Goal: Communication & Community: Participate in discussion

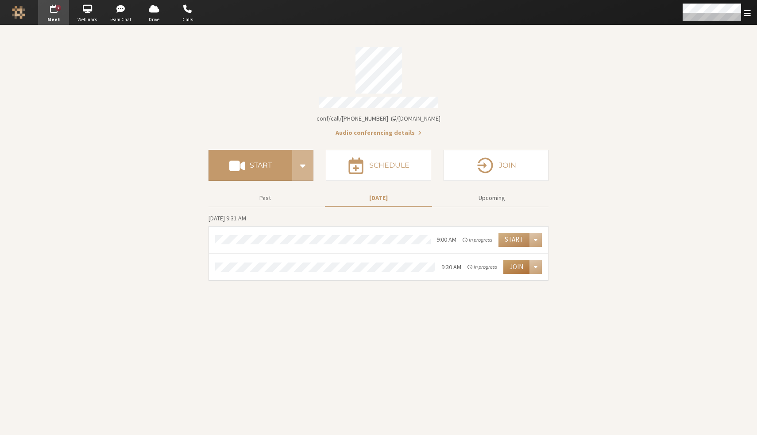
click at [516, 263] on button "Join" at bounding box center [517, 267] width 26 height 14
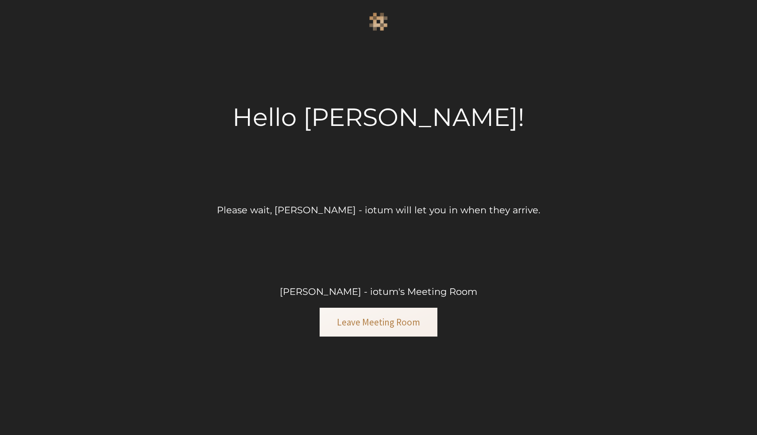
click at [566, 133] on div "Hello [PERSON_NAME]! Please wait, [PERSON_NAME] - iotum will let you in when th…" at bounding box center [378, 217] width 757 height 435
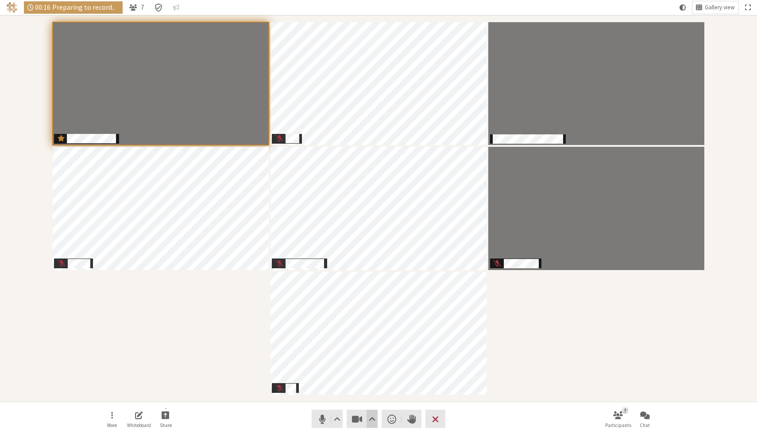
click at [369, 418] on span "Video setting" at bounding box center [372, 418] width 7 height 12
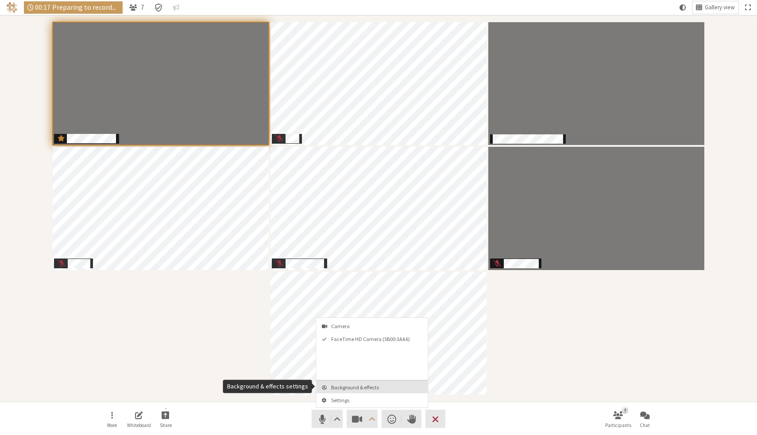
click at [369, 386] on span "Background & effects" at bounding box center [377, 387] width 93 height 6
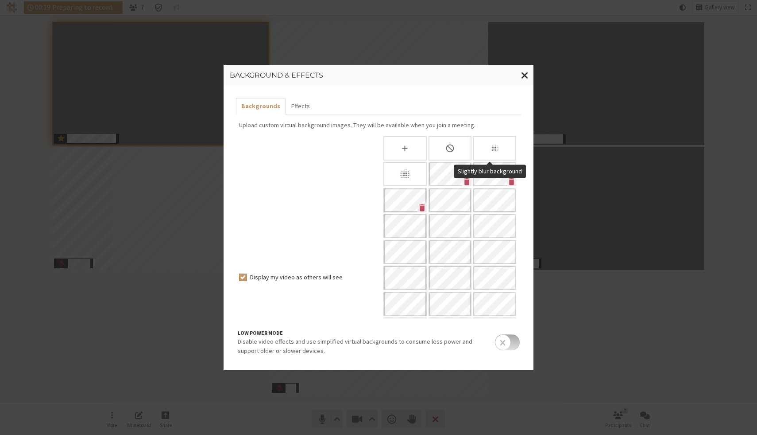
click at [502, 147] on div "Slightly blur background" at bounding box center [494, 148] width 43 height 24
click at [399, 170] on icon "Blur background" at bounding box center [405, 174] width 12 height 12
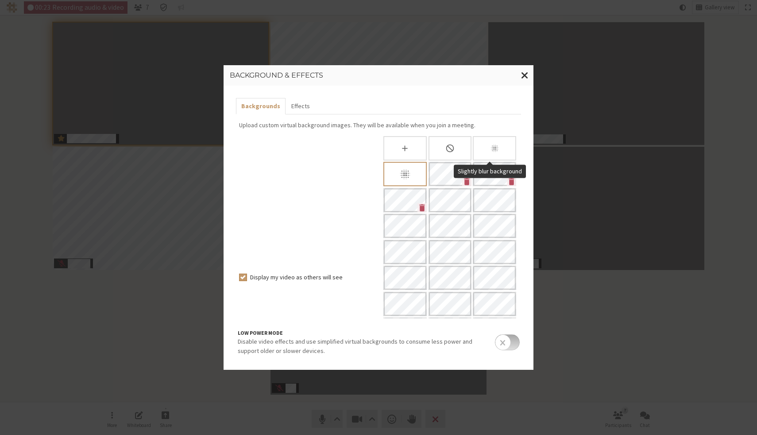
click at [484, 141] on div "Slightly blur background" at bounding box center [494, 148] width 43 height 24
click at [292, 109] on button "Effects" at bounding box center [300, 106] width 29 height 16
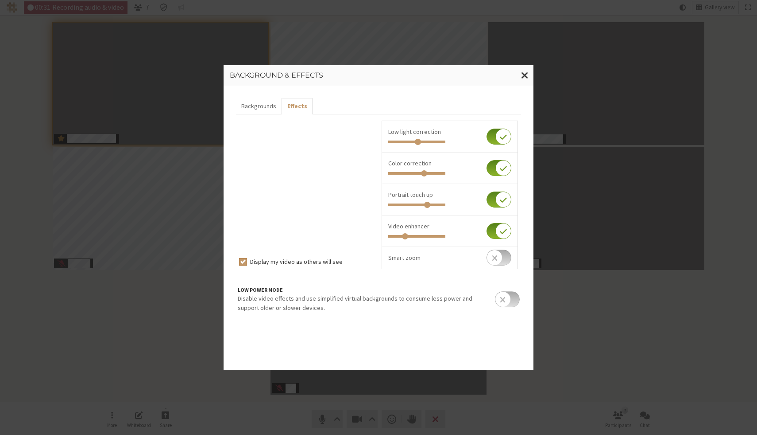
click at [496, 173] on input "checkbox" at bounding box center [499, 168] width 25 height 16
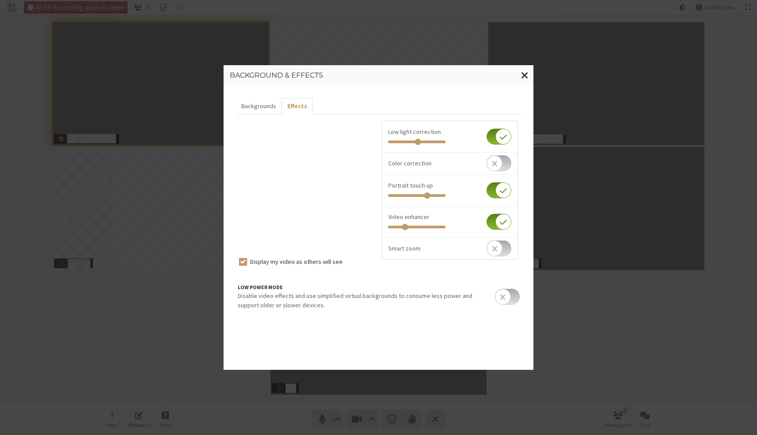
click at [502, 170] on input "checkbox" at bounding box center [499, 163] width 25 height 16
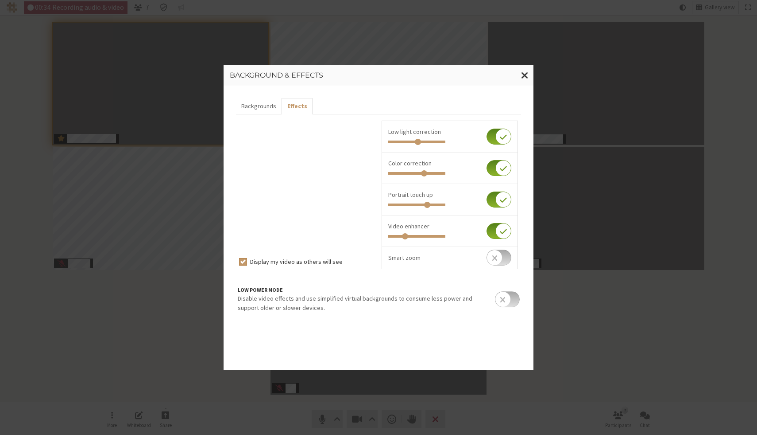
click at [502, 170] on input "checkbox" at bounding box center [499, 168] width 25 height 16
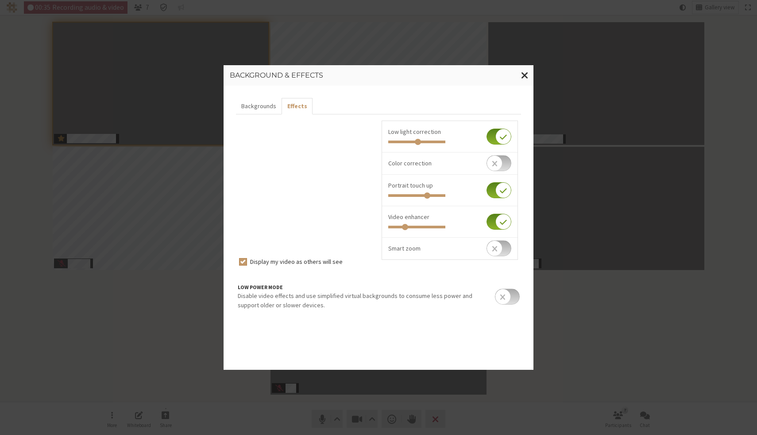
click at [502, 170] on input "checkbox" at bounding box center [499, 163] width 25 height 16
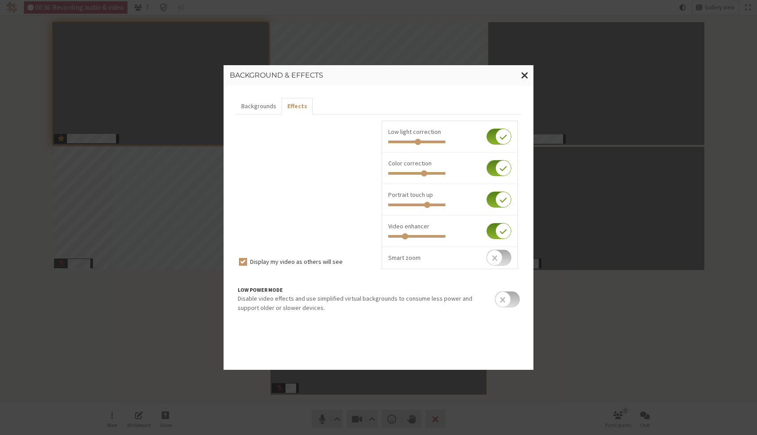
click at [502, 170] on input "checkbox" at bounding box center [499, 168] width 25 height 16
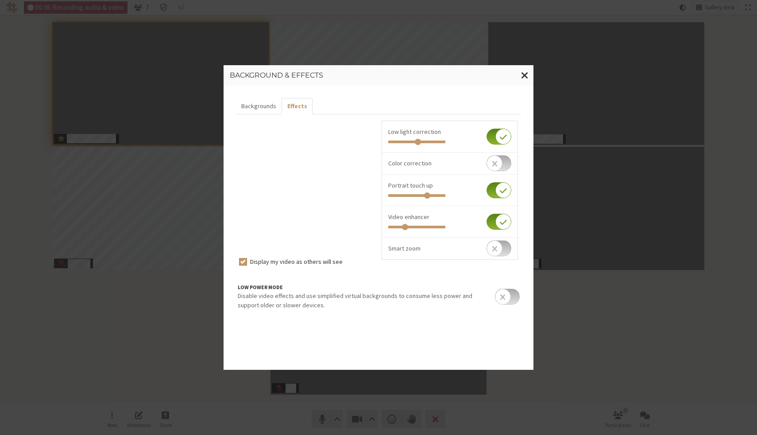
click at [502, 170] on input "checkbox" at bounding box center [499, 163] width 25 height 16
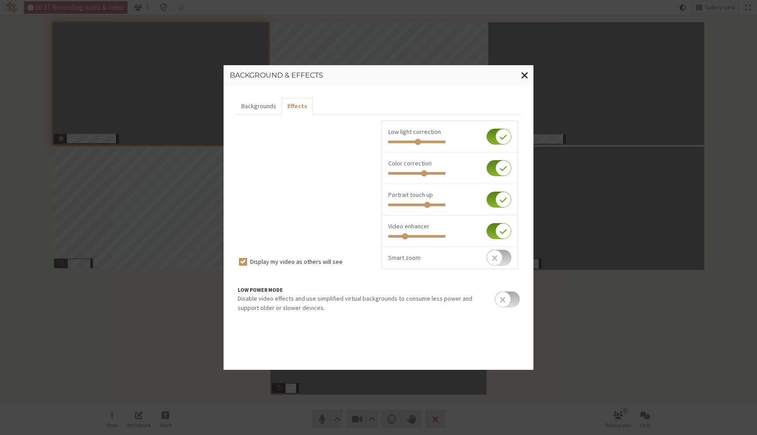
click at [502, 170] on input "checkbox" at bounding box center [499, 168] width 25 height 16
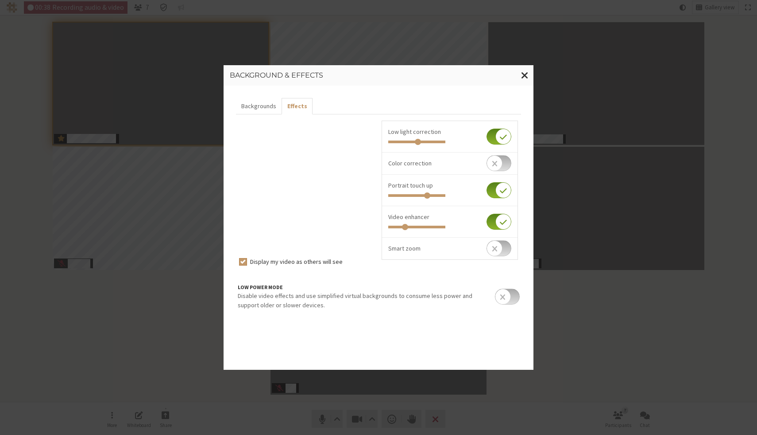
click at [502, 170] on input "checkbox" at bounding box center [499, 163] width 25 height 16
checkbox input "true"
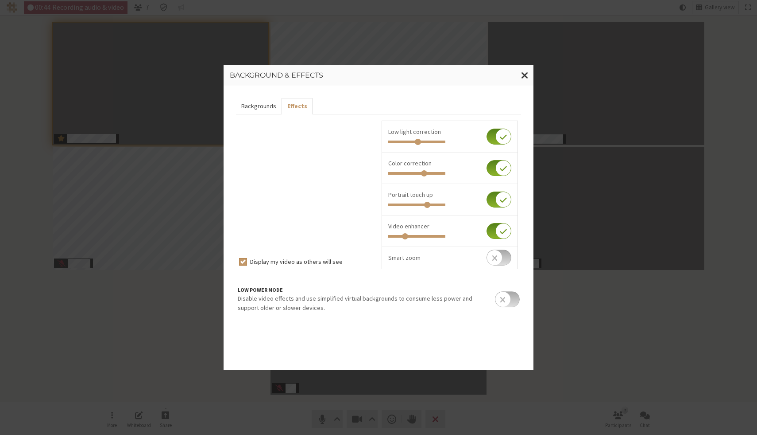
click at [262, 106] on button "Backgrounds" at bounding box center [259, 106] width 46 height 16
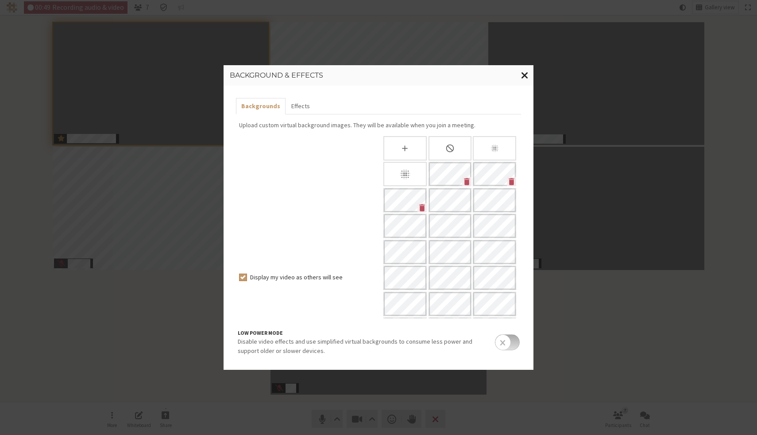
click at [528, 72] on span "Close modal" at bounding box center [525, 75] width 8 height 11
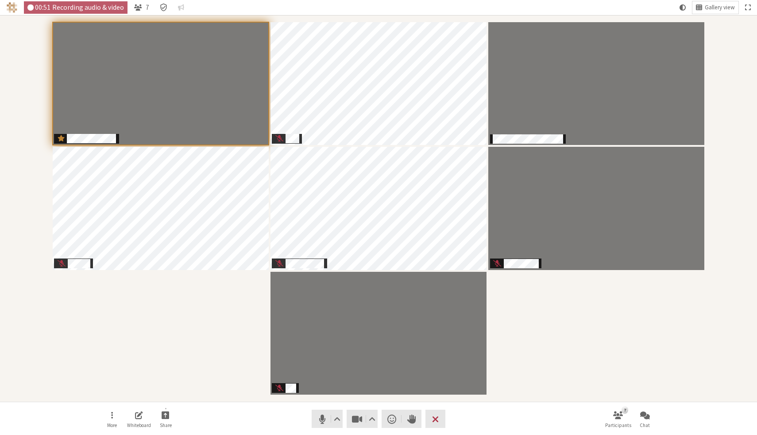
click at [560, 317] on div "Participants" at bounding box center [378, 208] width 745 height 374
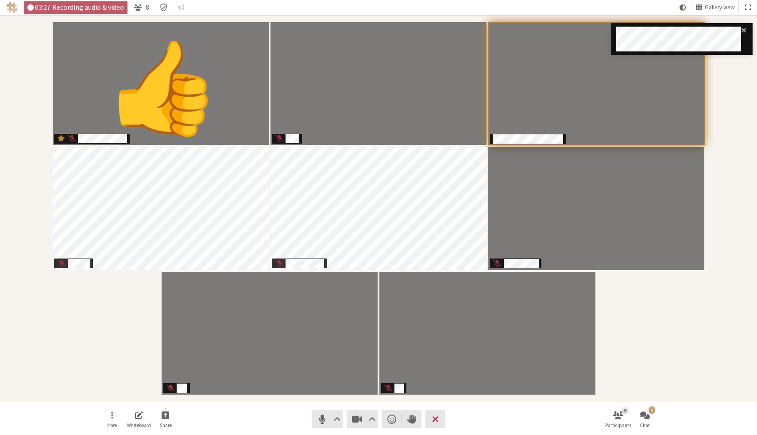
click at [226, 416] on nav "More Whiteboard Share Audio Video Send a reaction Raise hand Leave 8 Participan…" at bounding box center [379, 418] width 558 height 33
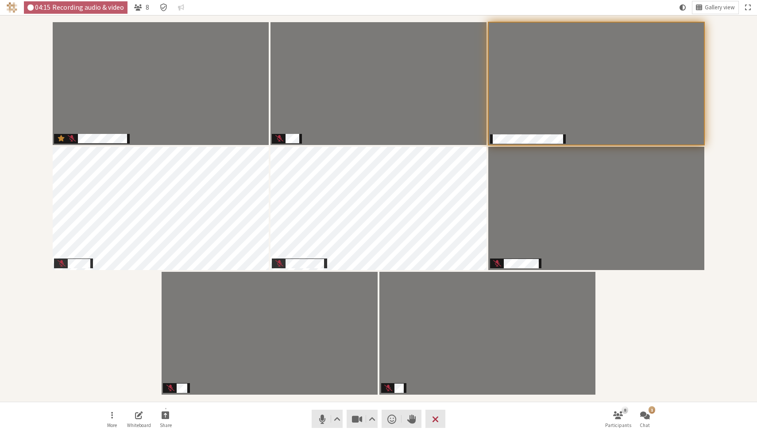
click at [119, 310] on div "Participants" at bounding box center [378, 208] width 745 height 374
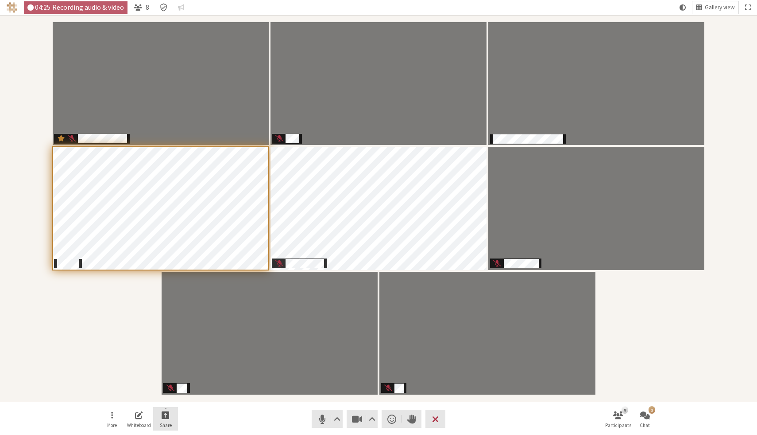
click at [163, 415] on span "Start sharing" at bounding box center [166, 414] width 8 height 10
click at [173, 398] on span "Share my screen" at bounding box center [172, 395] width 64 height 7
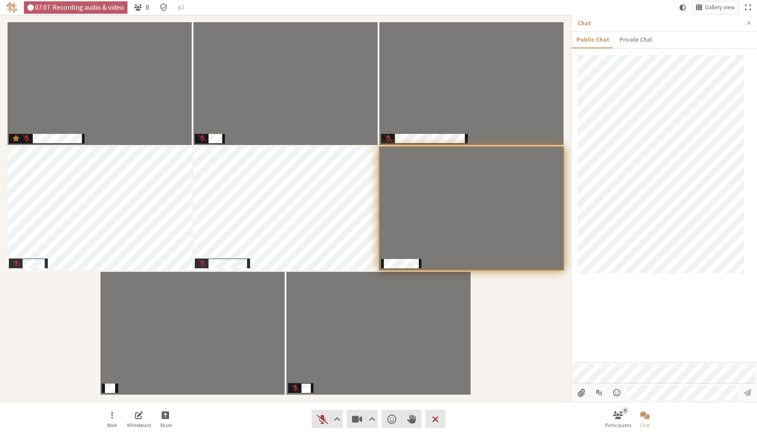
click at [484, 334] on div "Participants" at bounding box center [285, 208] width 559 height 374
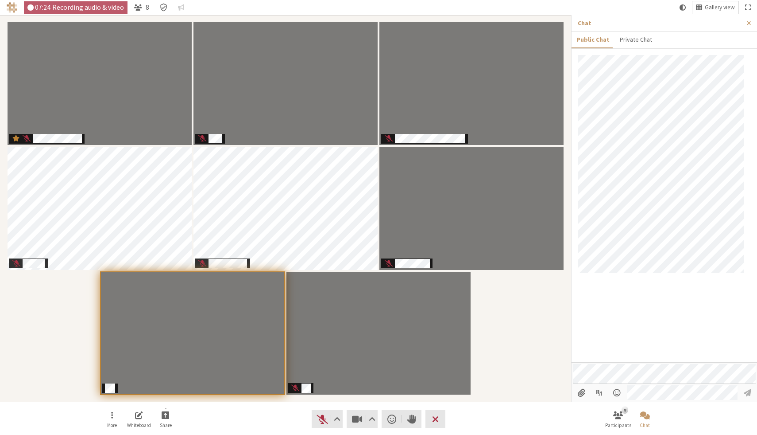
click at [258, 413] on nav "More Whiteboard Share Audio Video Send a reaction Raise hand Leave 8 Participan…" at bounding box center [379, 418] width 558 height 33
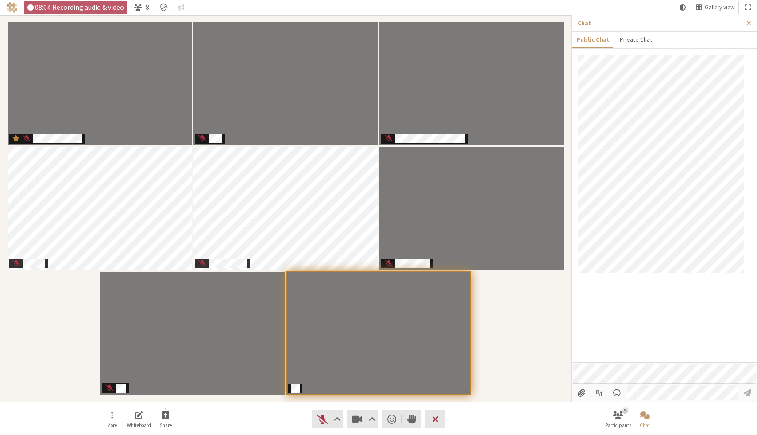
click at [554, 355] on div "Participants" at bounding box center [285, 208] width 559 height 374
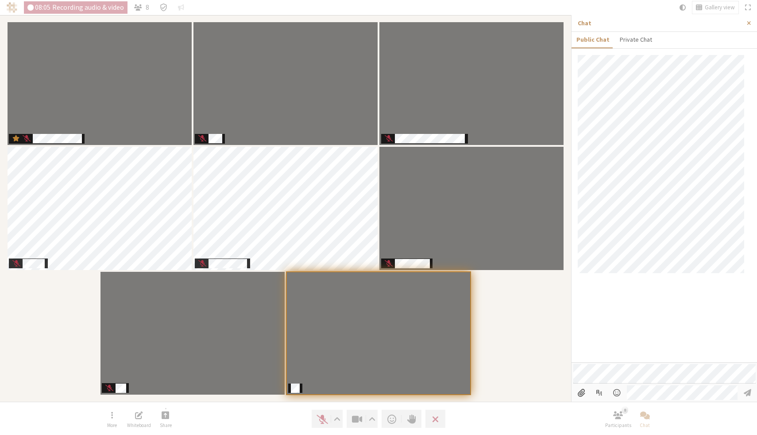
click at [596, 342] on div at bounding box center [665, 208] width 186 height 307
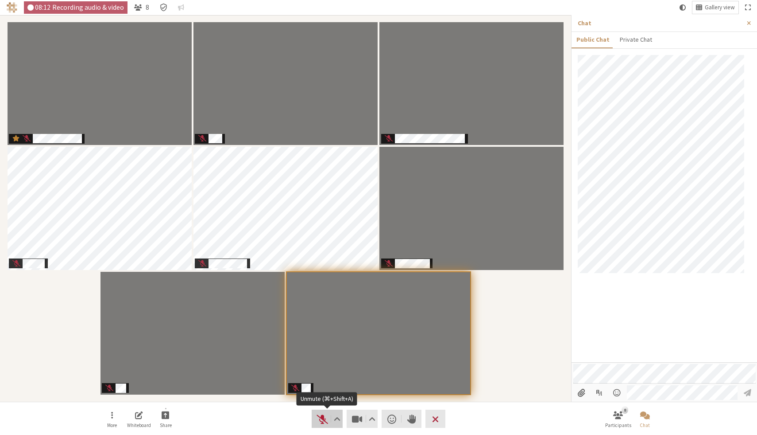
click at [318, 418] on span "Unmute (⌘+Shift+A)" at bounding box center [322, 418] width 12 height 12
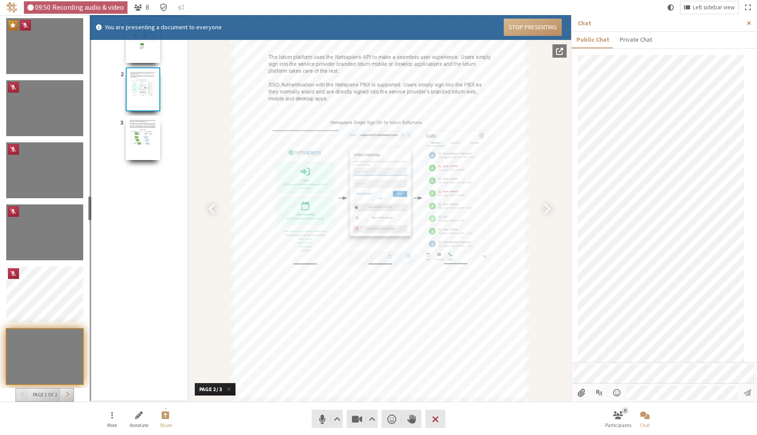
click at [749, 23] on span "Close sidebar" at bounding box center [749, 23] width 4 height 7
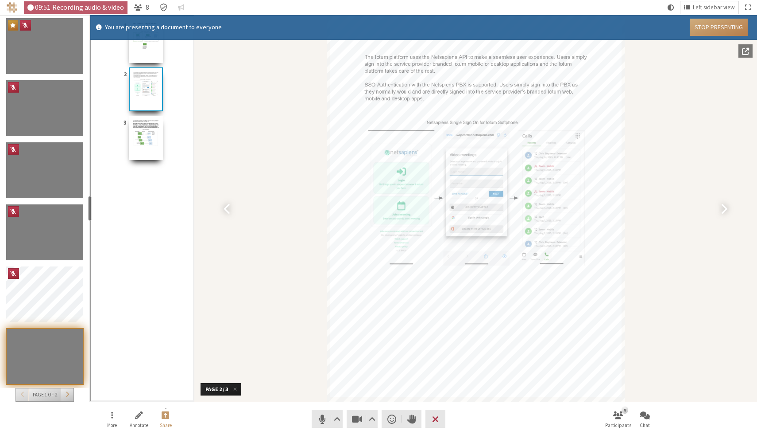
click at [711, 25] on button "Stop Presenting" at bounding box center [719, 27] width 58 height 17
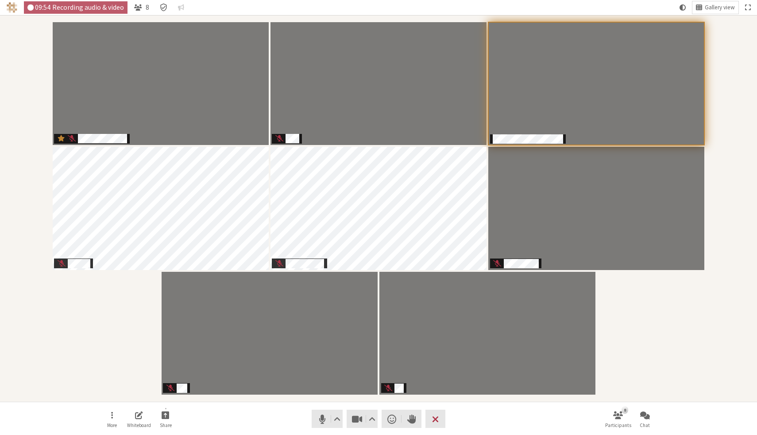
click at [679, 321] on div "Participants" at bounding box center [378, 208] width 745 height 374
click at [282, 258] on span "Participants" at bounding box center [283, 258] width 10 height 12
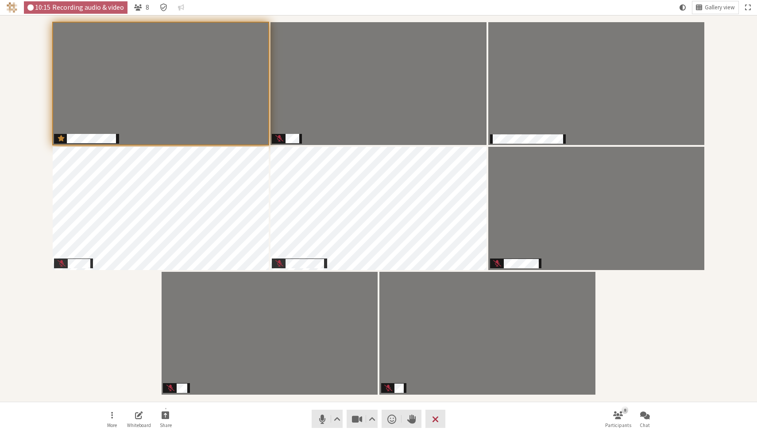
click at [688, 342] on div "Participants" at bounding box center [378, 208] width 745 height 374
click at [725, 362] on div "Participants" at bounding box center [378, 208] width 745 height 374
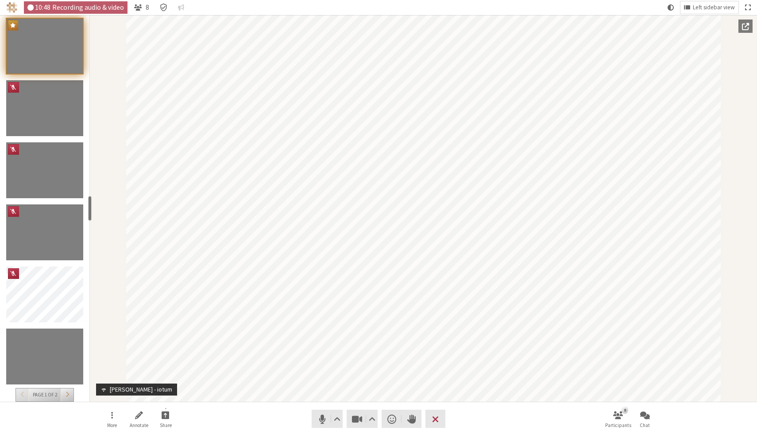
click at [749, 6] on span "Fullscreen" at bounding box center [747, 8] width 5 height 8
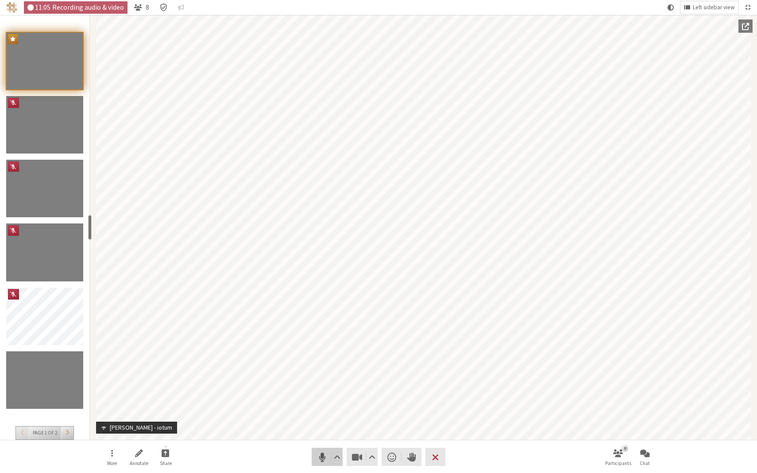
click at [318, 434] on span "Mute (⌘+Shift+A)" at bounding box center [322, 457] width 12 height 12
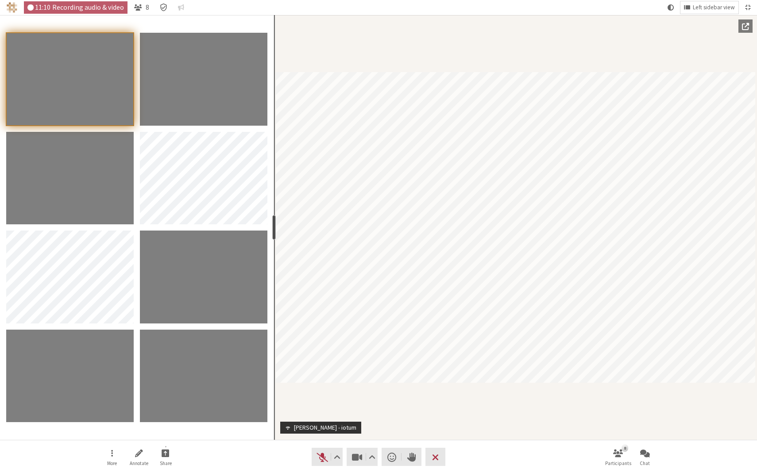
drag, startPoint x: 91, startPoint y: 224, endPoint x: 266, endPoint y: 226, distance: 175.4
click at [272, 226] on div "resize" at bounding box center [274, 227] width 4 height 25
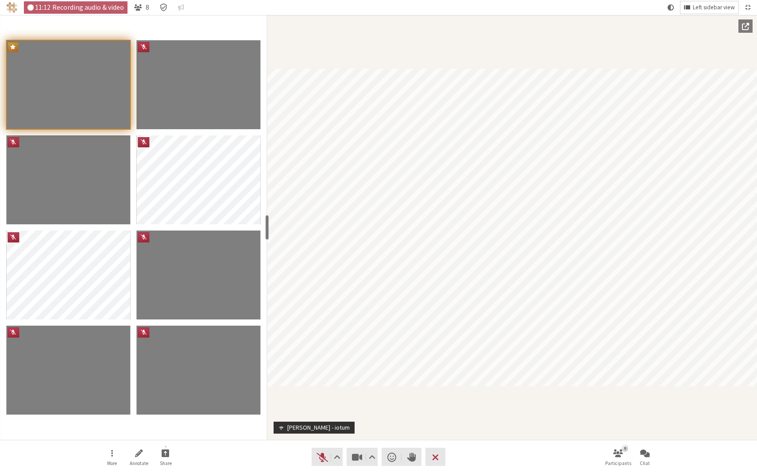
click at [716, 6] on span "Left sidebar view" at bounding box center [714, 7] width 42 height 7
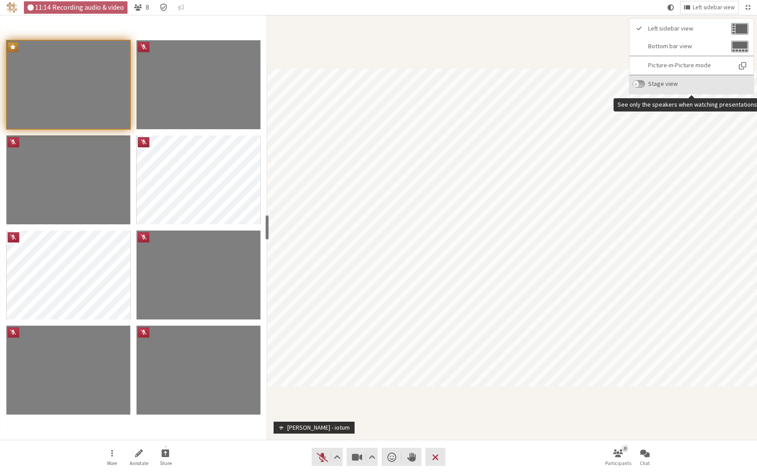
click at [645, 81] on input "Stage view" at bounding box center [639, 84] width 12 height 8
checkbox input "true"
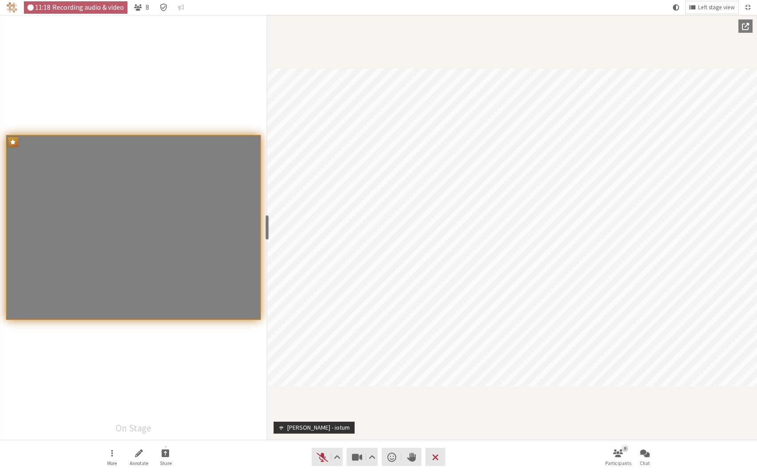
click at [226, 434] on nav "More Annotate Share Audio Video Send a reaction Raise hand Leave 8 Participants…" at bounding box center [379, 457] width 558 height 33
click at [317, 434] on span "Unmute (⌘+Shift+A)" at bounding box center [322, 457] width 12 height 12
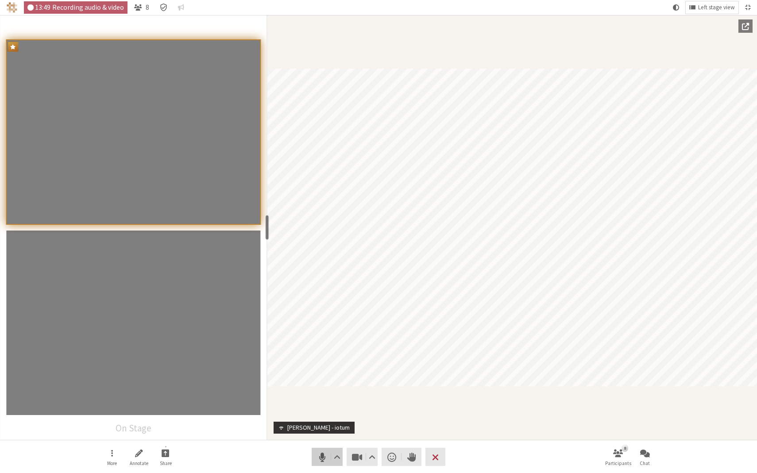
click at [323, 434] on span "Mute (⌘+Shift+A)" at bounding box center [322, 457] width 12 height 12
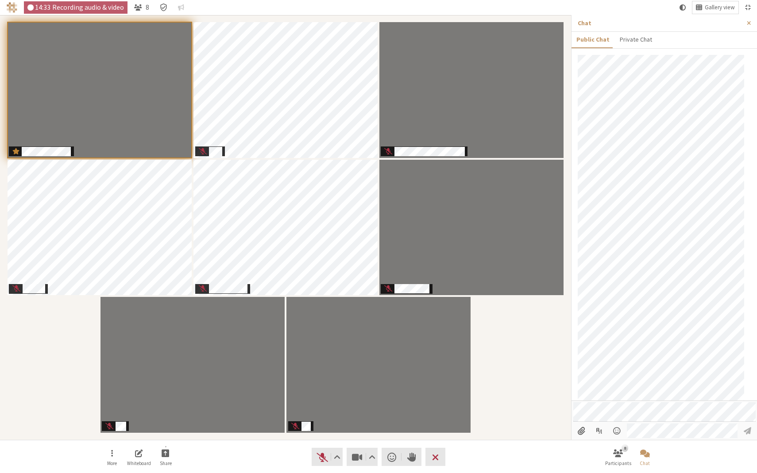
scroll to position [177, 0]
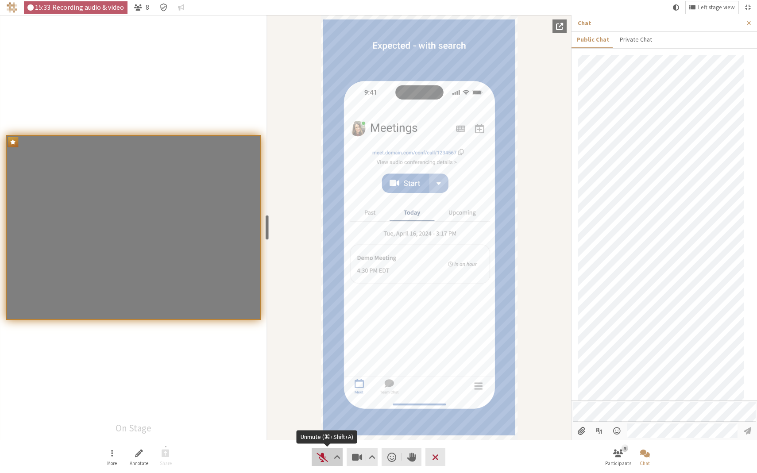
click at [322, 434] on span "Unmute (⌘+Shift+A)" at bounding box center [322, 457] width 12 height 12
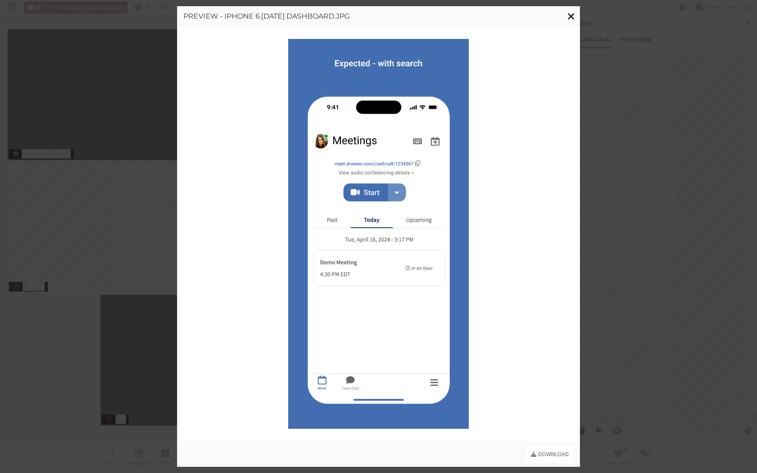
click at [574, 12] on span "Close modal" at bounding box center [572, 16] width 8 height 11
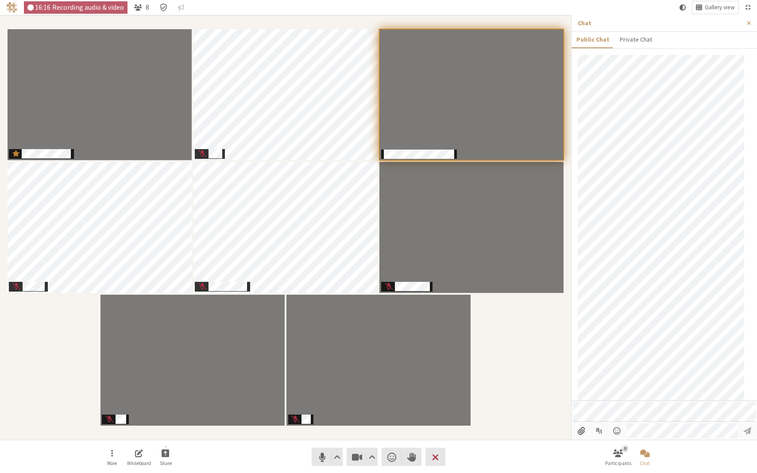
click at [523, 346] on div "Participants" at bounding box center [285, 227] width 559 height 413
click at [752, 23] on button "Close sidebar" at bounding box center [749, 23] width 16 height 16
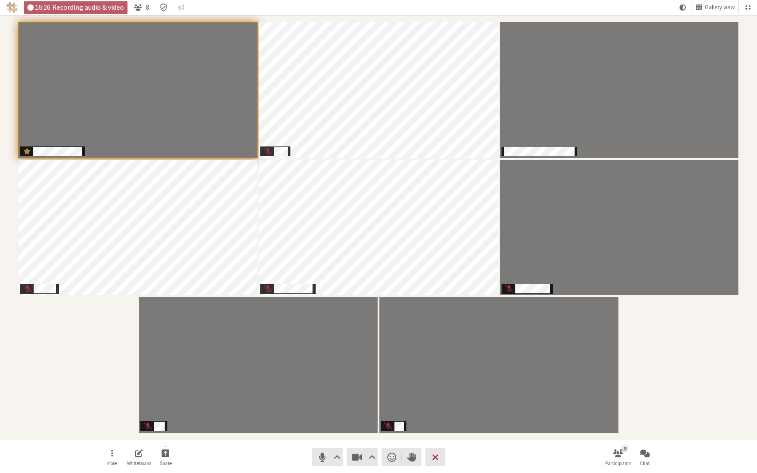
click at [657, 364] on div "Participants" at bounding box center [378, 227] width 745 height 413
click at [474, 434] on nav "More Whiteboard Share Audio Video Send a reaction Raise hand Leave 8 Participan…" at bounding box center [379, 457] width 558 height 33
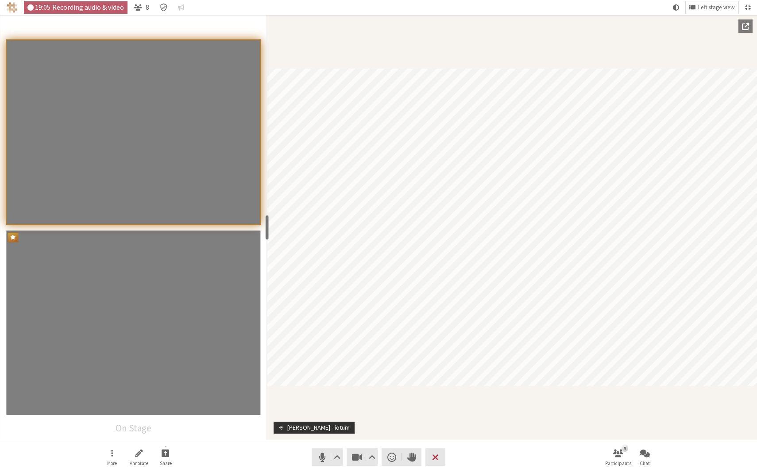
click at [748, 7] on span "Exit fullscreen" at bounding box center [747, 8] width 5 height 8
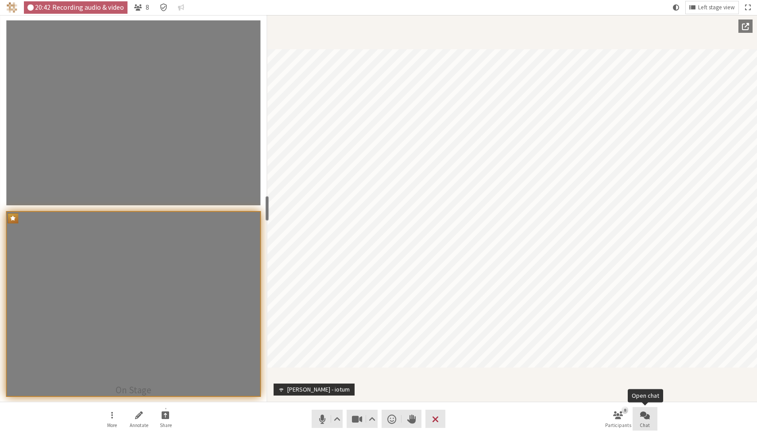
click at [637, 429] on button "Chat" at bounding box center [645, 419] width 25 height 24
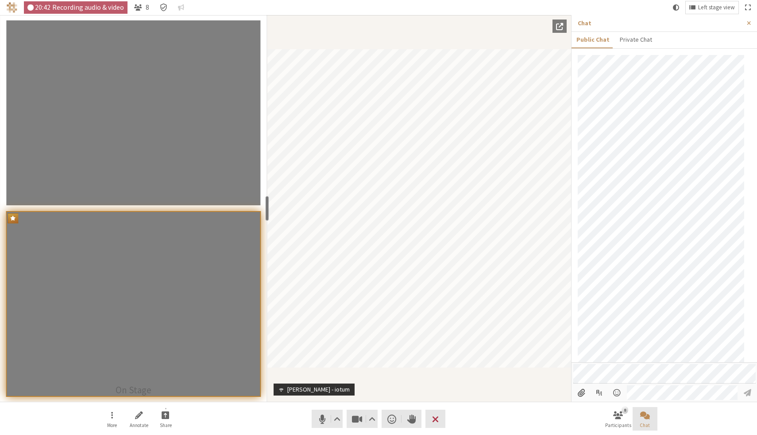
scroll to position [216, 0]
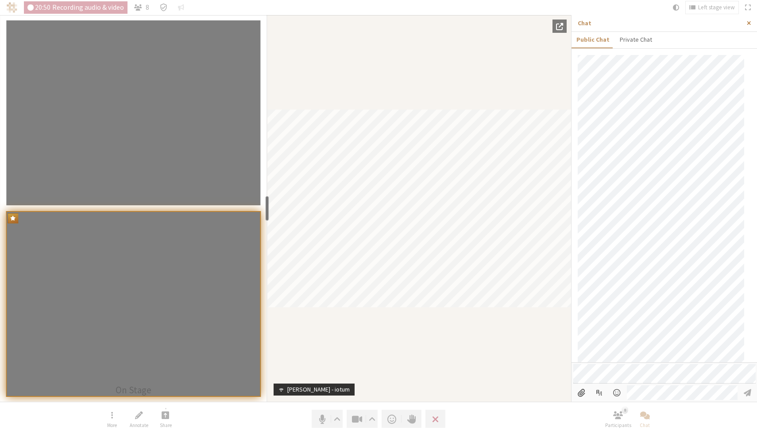
click at [751, 21] on span "Close sidebar" at bounding box center [749, 23] width 4 height 7
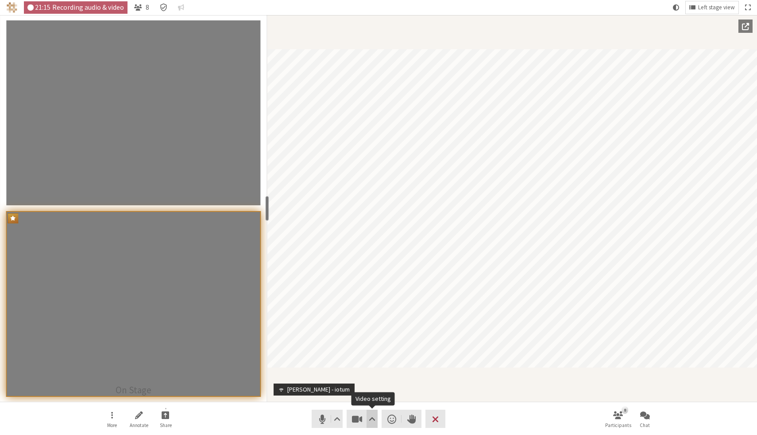
click at [369, 419] on span "Video setting" at bounding box center [372, 418] width 7 height 12
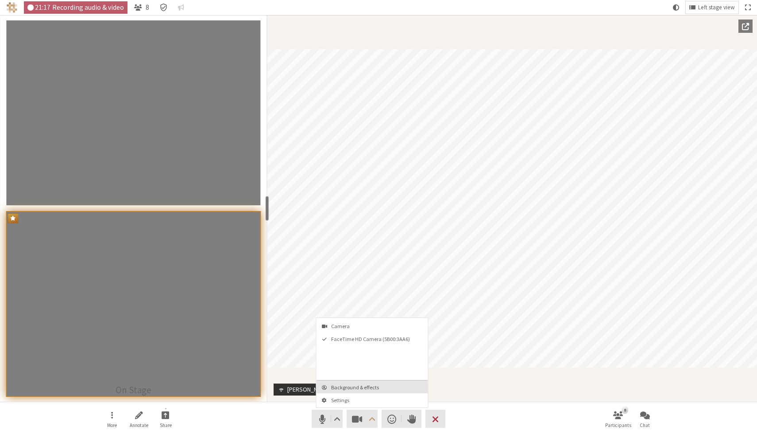
click at [366, 384] on span "Background & effects" at bounding box center [377, 387] width 93 height 6
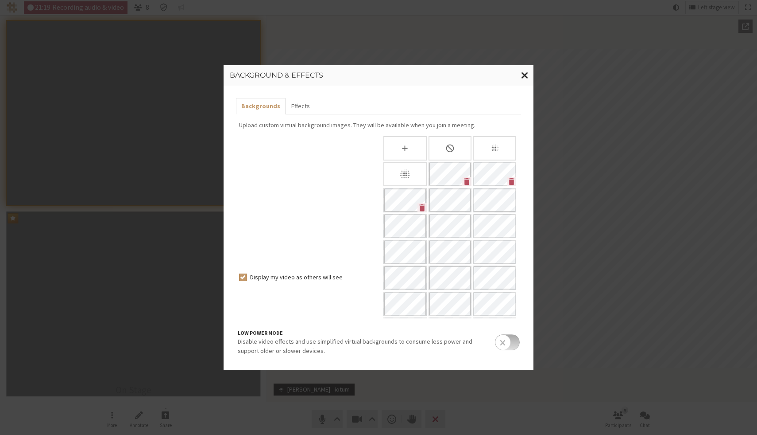
click at [526, 72] on span "Close modal" at bounding box center [525, 75] width 8 height 11
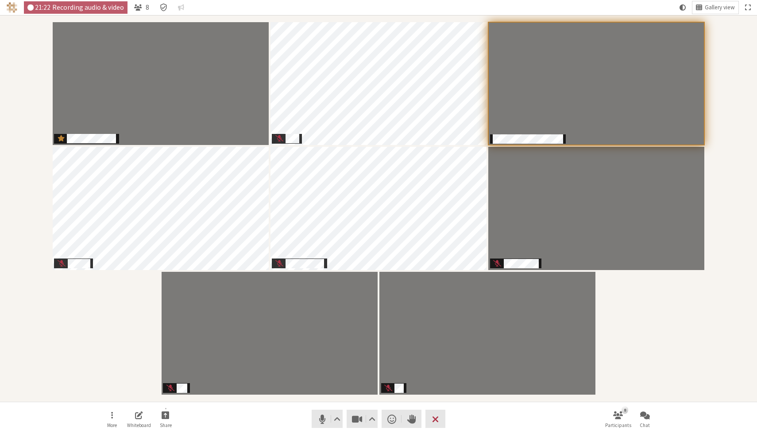
click at [257, 411] on nav "More Whiteboard Share Audio Video Send a reaction Raise hand Leave 8 Participan…" at bounding box center [379, 418] width 558 height 33
click at [168, 417] on span "Start sharing" at bounding box center [166, 414] width 8 height 10
click at [171, 399] on button "Share my screen" at bounding box center [167, 395] width 86 height 16
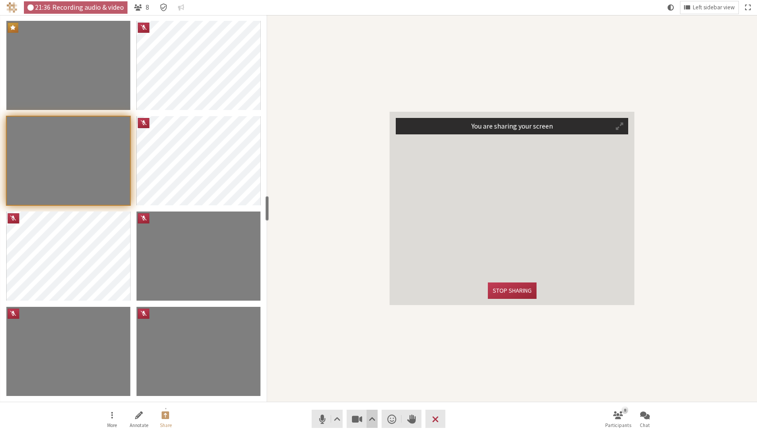
click at [372, 417] on span "Video setting" at bounding box center [372, 418] width 7 height 12
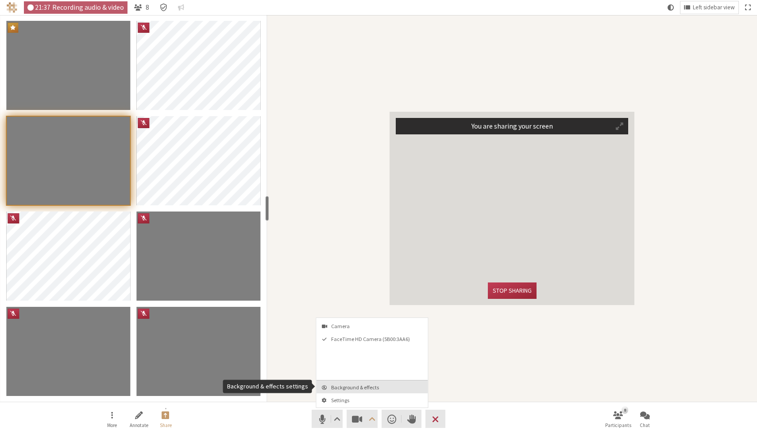
click at [369, 384] on span "Background & effects" at bounding box center [377, 387] width 93 height 6
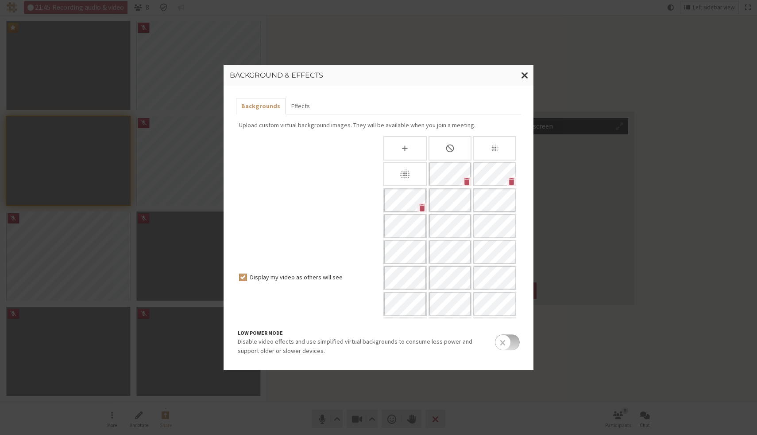
click at [377, 121] on p "Upload custom virtual background images. They will be available when you join a…" at bounding box center [378, 124] width 279 height 9
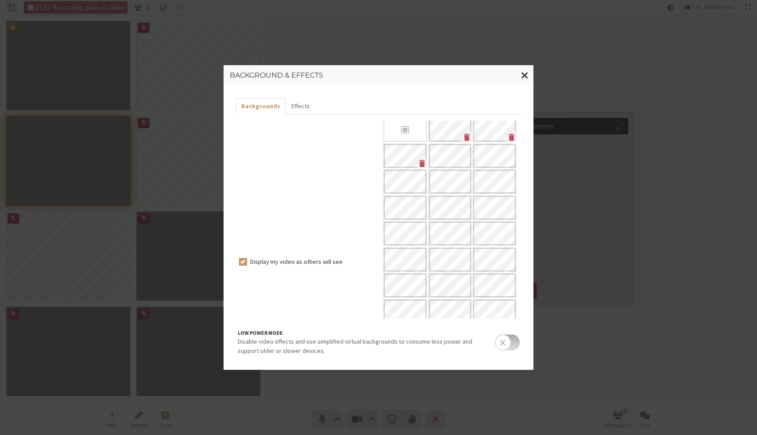
scroll to position [0, 0]
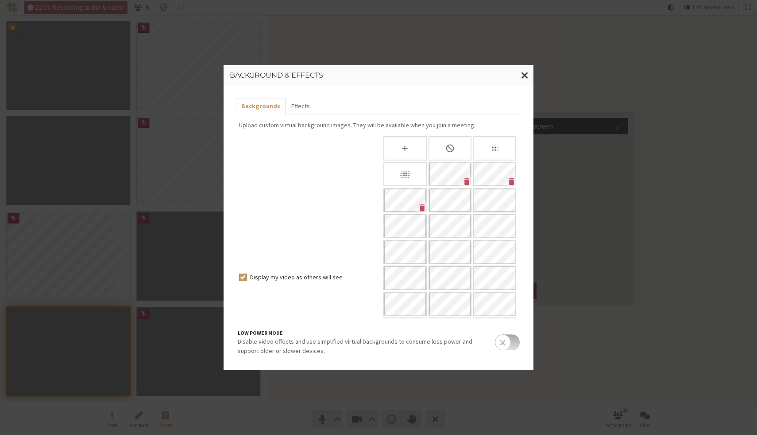
click at [334, 242] on div "Display my video as others will see" at bounding box center [307, 265] width 143 height 258
click at [319, 125] on p "Upload custom virtual background images. They will be available when you join a…" at bounding box center [378, 124] width 279 height 9
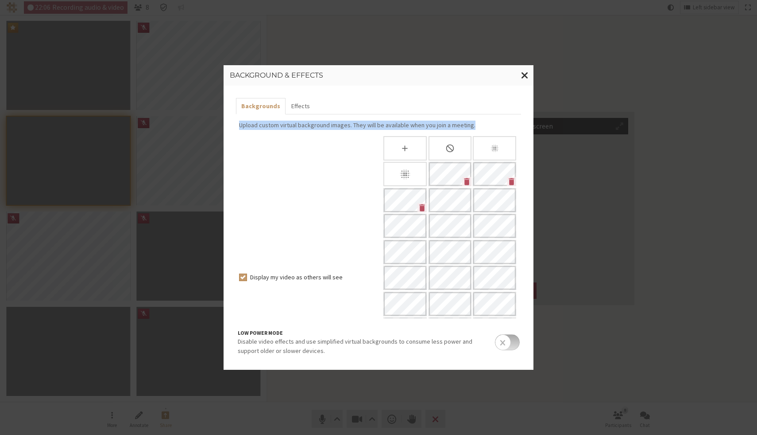
click at [319, 125] on p "Upload custom virtual background images. They will be available when you join a…" at bounding box center [378, 124] width 279 height 9
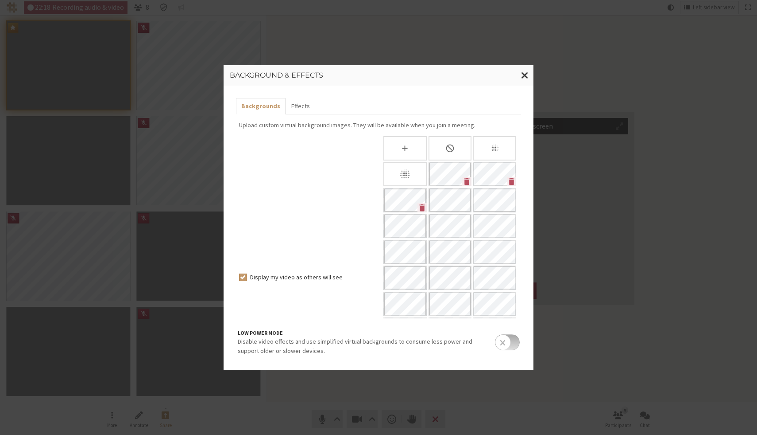
click at [331, 251] on div "Display my video as others will see" at bounding box center [307, 265] width 143 height 258
click at [459, 341] on p "Disable video effects and use simplified virtual backgrounds to consume less po…" at bounding box center [363, 346] width 250 height 19
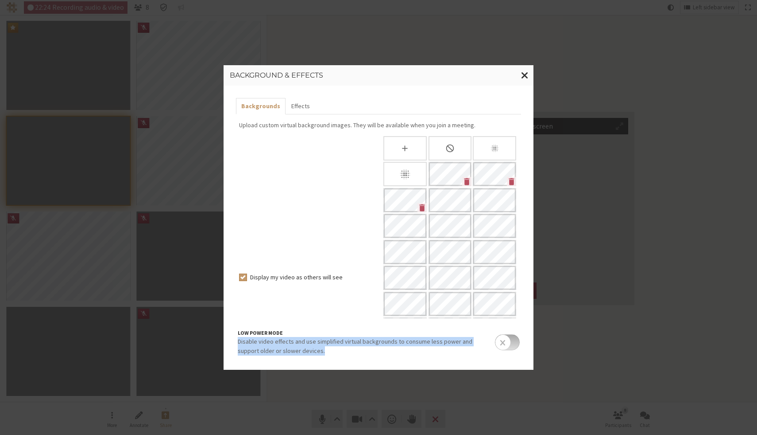
click at [459, 341] on p "Disable video effects and use simplified virtual backgrounds to consume less po…" at bounding box center [363, 346] width 250 height 19
click at [367, 349] on p "Disable video effects and use simplified virtual backgrounds to consume less po…" at bounding box center [363, 346] width 250 height 19
click at [300, 103] on button "Effects" at bounding box center [300, 106] width 29 height 16
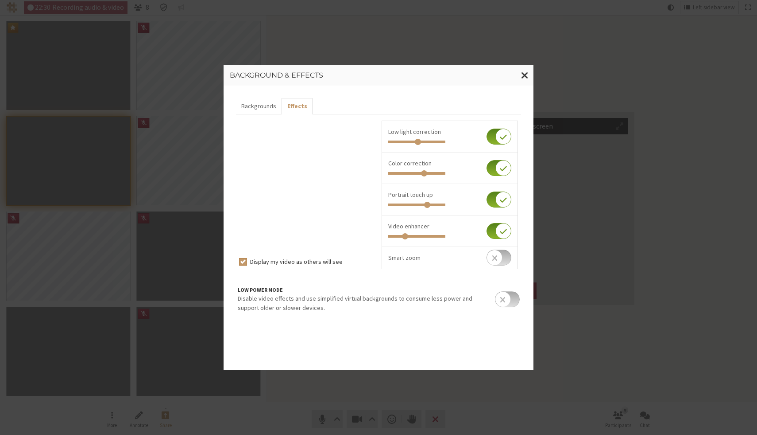
click at [497, 229] on input "checkbox" at bounding box center [499, 231] width 25 height 16
click at [497, 229] on input "checkbox" at bounding box center [499, 226] width 25 height 16
click at [497, 229] on input "checkbox" at bounding box center [499, 231] width 25 height 16
click at [497, 229] on input "checkbox" at bounding box center [499, 226] width 25 height 16
click at [428, 299] on p "Disable video effects and use simplified virtual backgrounds to consume less po…" at bounding box center [363, 303] width 250 height 19
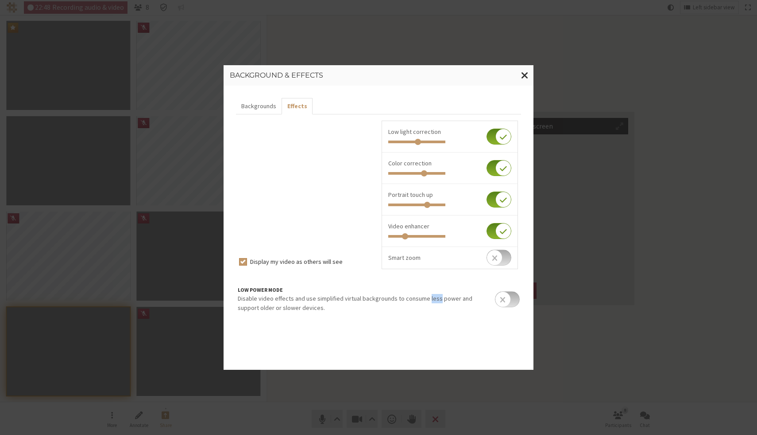
click at [428, 299] on p "Disable video effects and use simplified virtual backgrounds to consume less po…" at bounding box center [363, 303] width 250 height 19
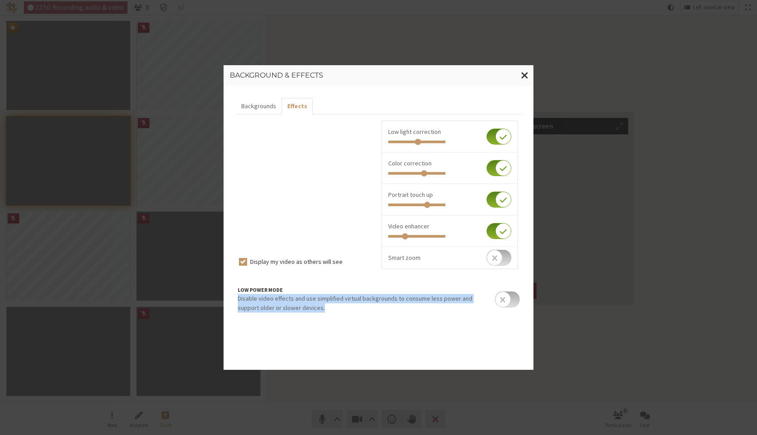
click at [428, 299] on p "Disable video effects and use simplified virtual backgrounds to consume less po…" at bounding box center [363, 303] width 250 height 19
click at [307, 288] on h5 "Low power mode" at bounding box center [363, 290] width 250 height 8
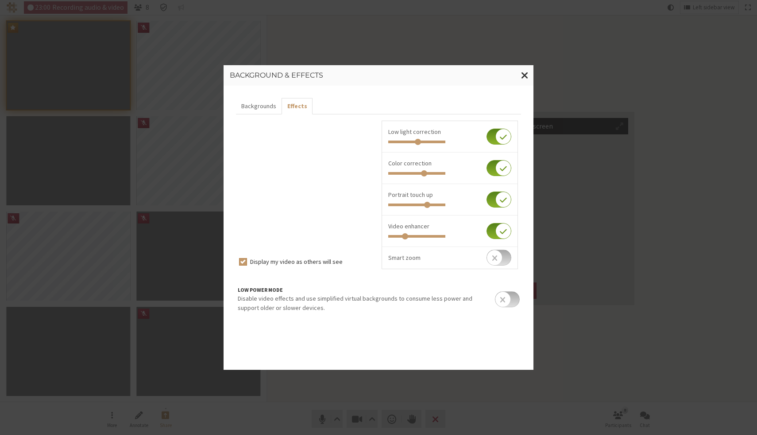
click at [497, 231] on input "checkbox" at bounding box center [499, 231] width 25 height 16
click at [497, 231] on input "checkbox" at bounding box center [499, 226] width 25 height 16
click at [497, 231] on input "checkbox" at bounding box center [499, 231] width 25 height 16
click at [497, 231] on input "checkbox" at bounding box center [499, 226] width 25 height 16
click at [421, 227] on span "Video enhancer" at bounding box center [408, 226] width 41 height 8
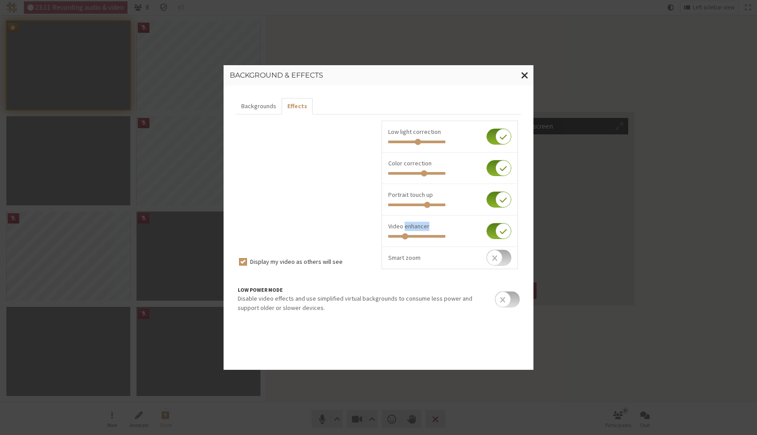
click at [421, 227] on span "Video enhancer" at bounding box center [408, 226] width 41 height 8
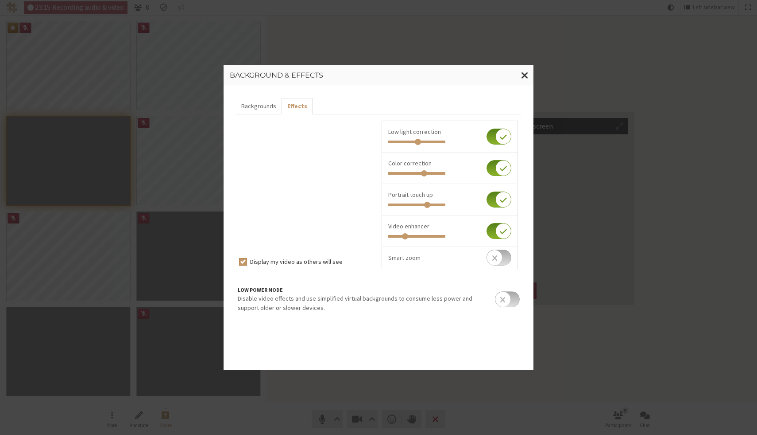
click at [365, 235] on div "Display my video as others will see" at bounding box center [307, 197] width 143 height 155
click at [498, 227] on input "checkbox" at bounding box center [499, 231] width 25 height 16
click at [500, 225] on input "checkbox" at bounding box center [499, 226] width 25 height 16
click at [500, 225] on input "checkbox" at bounding box center [499, 231] width 25 height 16
click at [500, 225] on input "checkbox" at bounding box center [499, 226] width 25 height 16
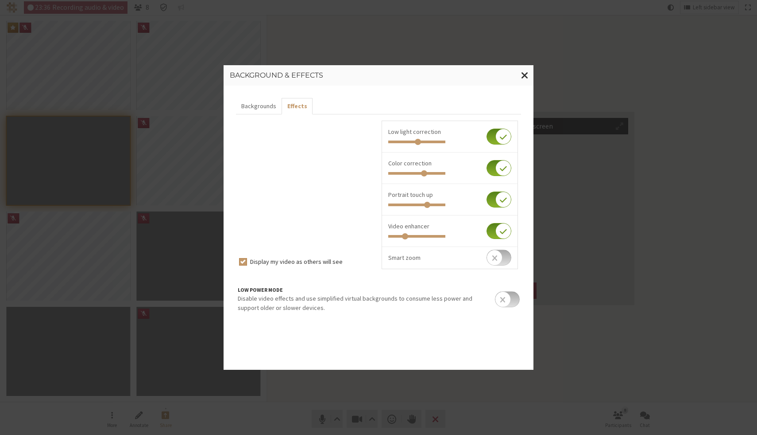
click at [500, 226] on input "checkbox" at bounding box center [499, 231] width 25 height 16
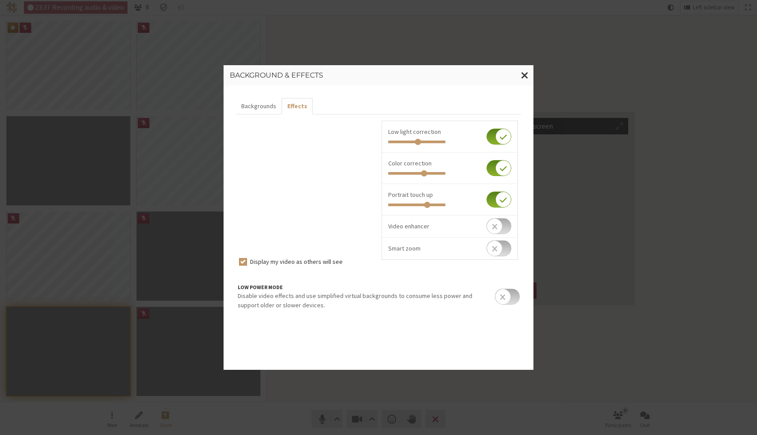
click at [500, 226] on input "checkbox" at bounding box center [499, 226] width 25 height 16
click at [500, 226] on input "checkbox" at bounding box center [499, 231] width 25 height 16
click at [499, 226] on input "checkbox" at bounding box center [499, 226] width 25 height 16
checkbox input "true"
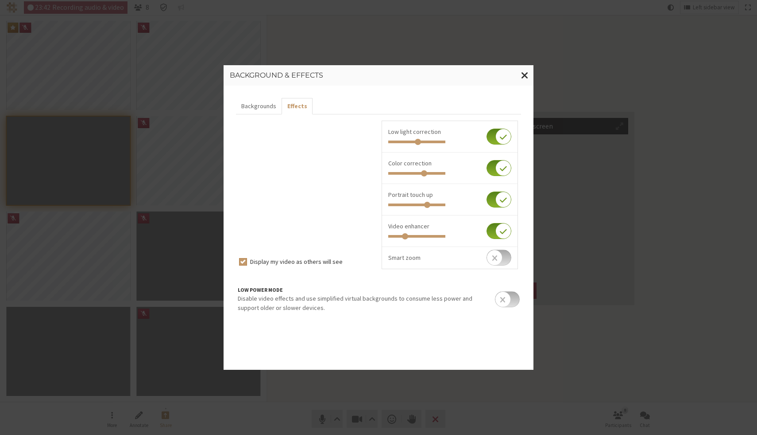
click at [499, 203] on input "checkbox" at bounding box center [499, 199] width 25 height 16
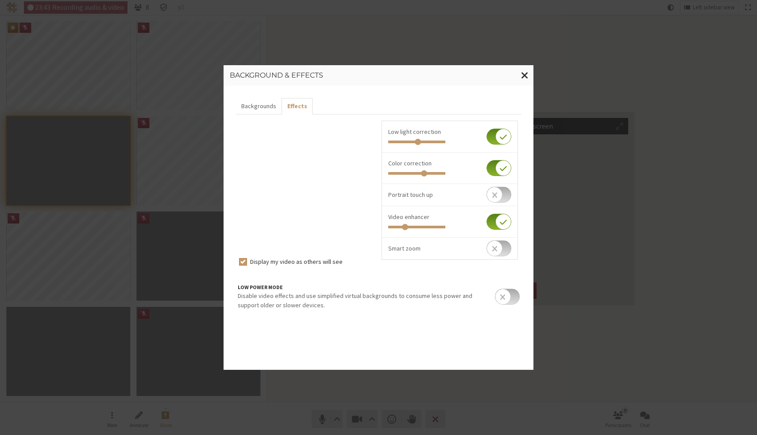
click at [500, 199] on input "checkbox" at bounding box center [499, 194] width 25 height 16
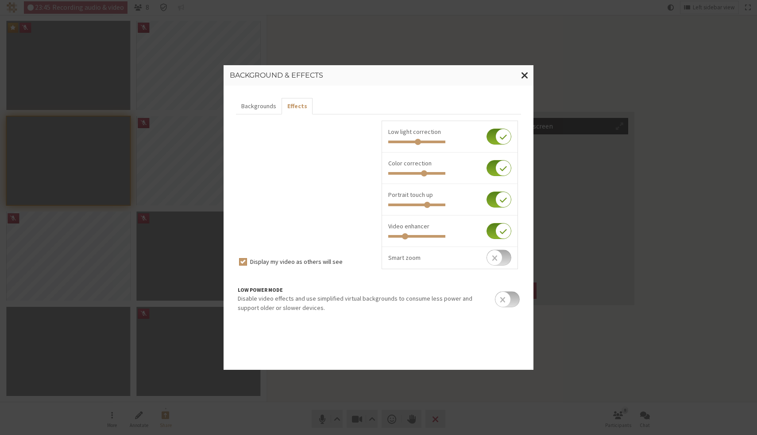
click at [500, 199] on input "checkbox" at bounding box center [499, 199] width 25 height 16
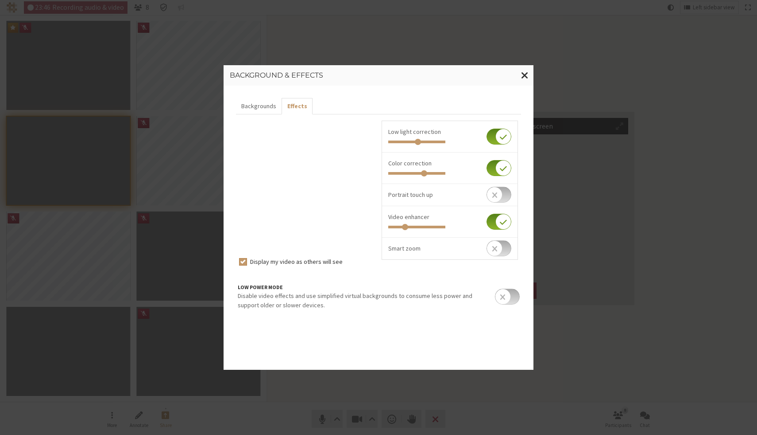
click at [500, 199] on input "checkbox" at bounding box center [499, 194] width 25 height 16
checkbox input "true"
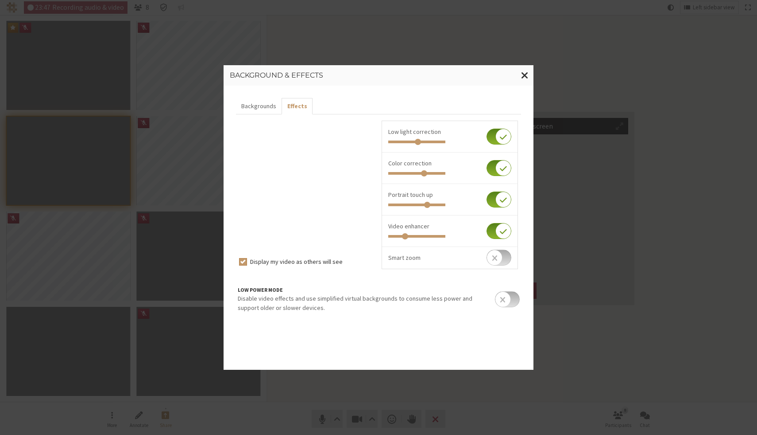
click at [500, 170] on input "checkbox" at bounding box center [499, 168] width 25 height 16
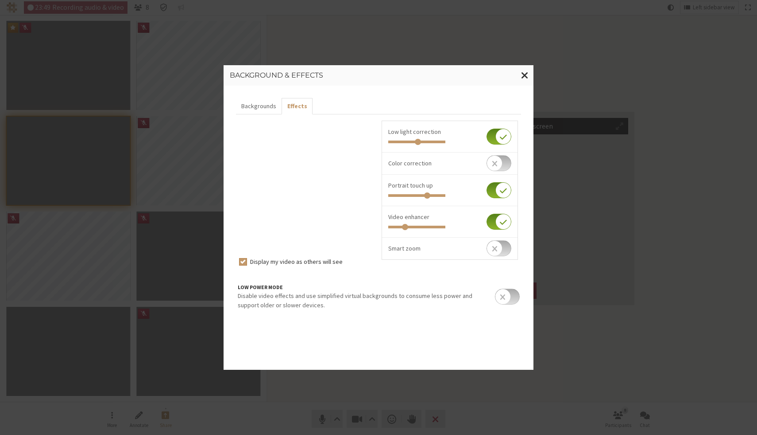
click at [497, 165] on input "checkbox" at bounding box center [499, 163] width 25 height 16
checkbox input "true"
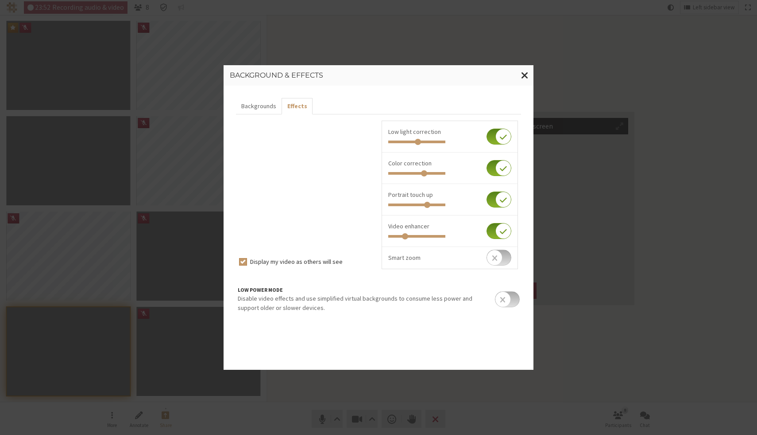
click at [398, 298] on p "Disable video effects and use simplified virtual backgrounds to consume less po…" at bounding box center [363, 303] width 250 height 19
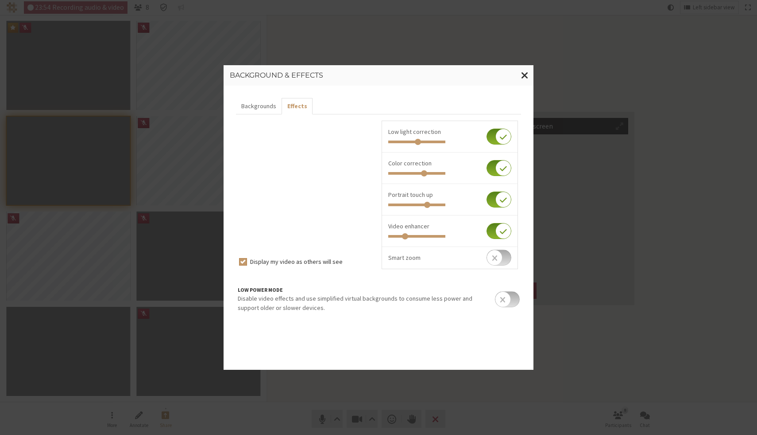
click at [396, 299] on p "Disable video effects and use simplified virtual backgrounds to consume less po…" at bounding box center [363, 303] width 250 height 19
click at [499, 255] on input "checkbox" at bounding box center [499, 257] width 25 height 16
checkbox input "true"
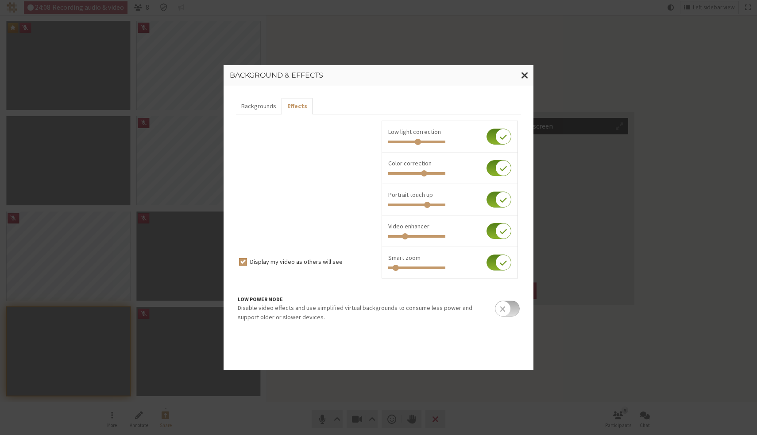
click at [429, 269] on div at bounding box center [449, 266] width 123 height 9
type input "0.736"
click at [429, 267] on input "range" at bounding box center [416, 267] width 57 height 3
click at [499, 260] on input "checkbox" at bounding box center [499, 262] width 25 height 16
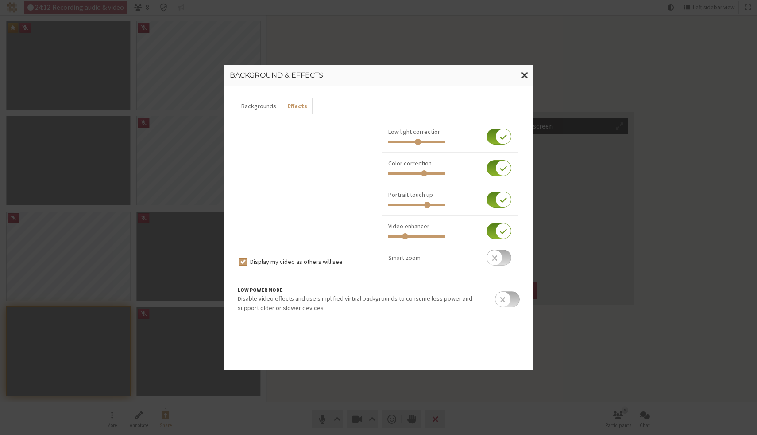
click at [497, 258] on input "checkbox" at bounding box center [499, 257] width 25 height 16
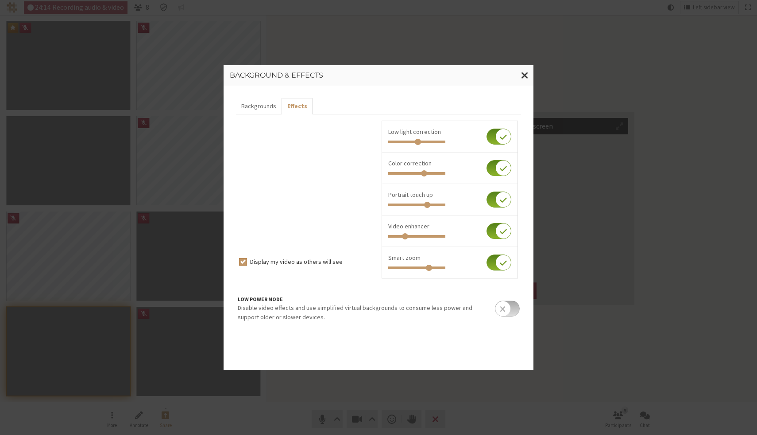
click at [497, 258] on input "checkbox" at bounding box center [499, 262] width 25 height 16
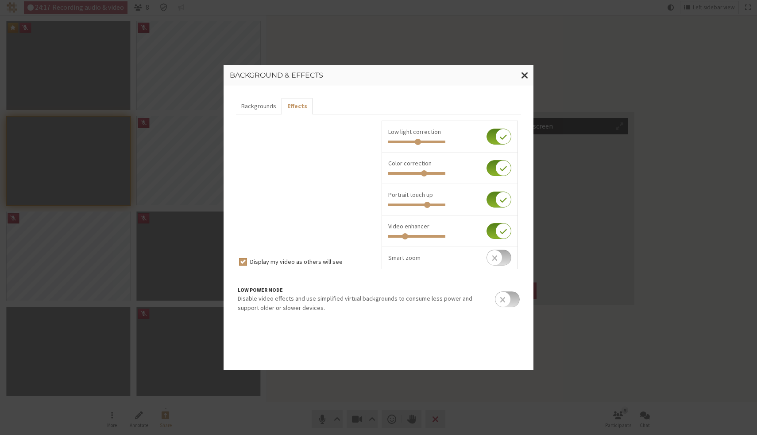
click at [497, 258] on input "checkbox" at bounding box center [499, 257] width 25 height 16
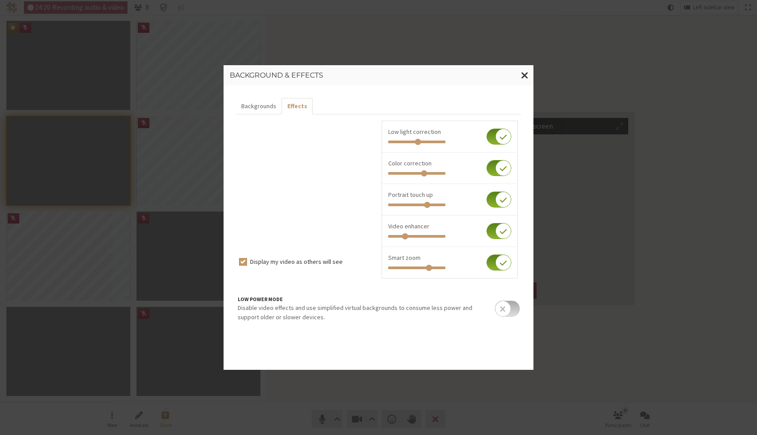
click at [498, 261] on input "checkbox" at bounding box center [499, 262] width 25 height 16
checkbox input "false"
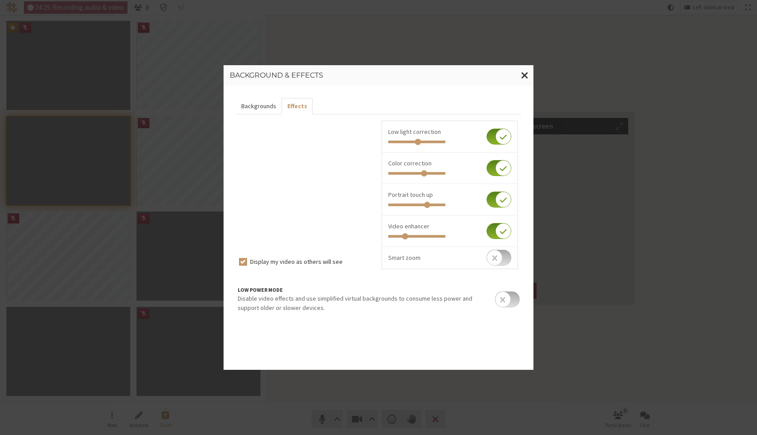
click at [257, 109] on button "Backgrounds" at bounding box center [259, 106] width 46 height 16
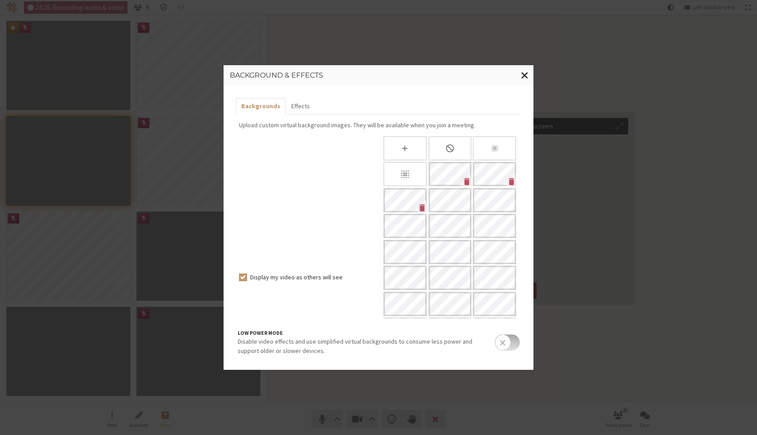
click at [334, 129] on p "Upload custom virtual background images. They will be available when you join a…" at bounding box center [378, 124] width 279 height 9
click at [350, 255] on div "Display my video as others will see" at bounding box center [307, 265] width 143 height 258
click at [523, 74] on span "Close modal" at bounding box center [525, 75] width 8 height 11
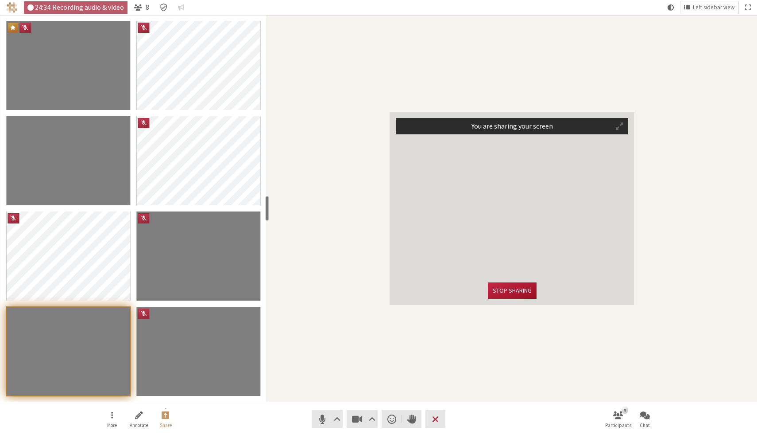
click at [514, 286] on button "Stop sharing" at bounding box center [512, 290] width 49 height 16
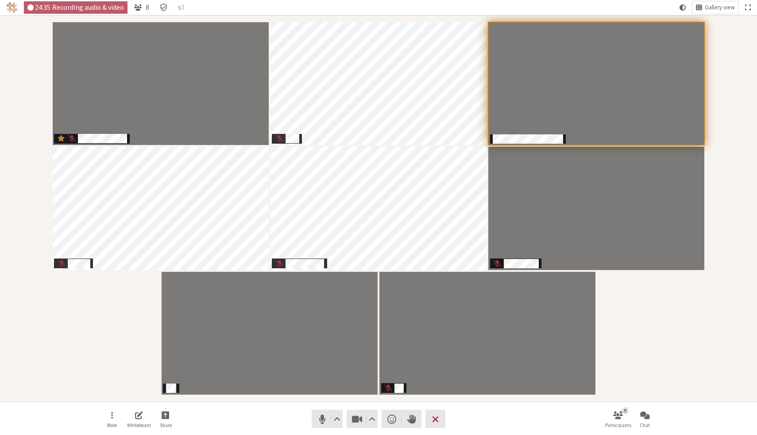
click at [665, 349] on div "Participants" at bounding box center [378, 208] width 745 height 374
click at [440, 414] on button "Leave" at bounding box center [436, 418] width 20 height 18
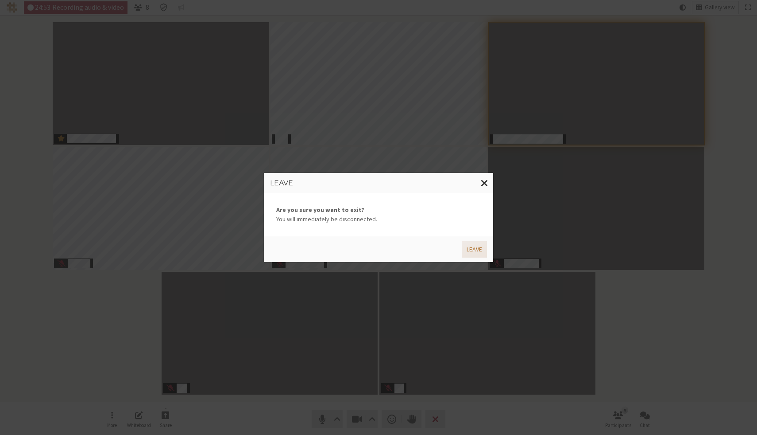
click at [471, 248] on button "Leave" at bounding box center [474, 249] width 25 height 16
